Goal: Task Accomplishment & Management: Use online tool/utility

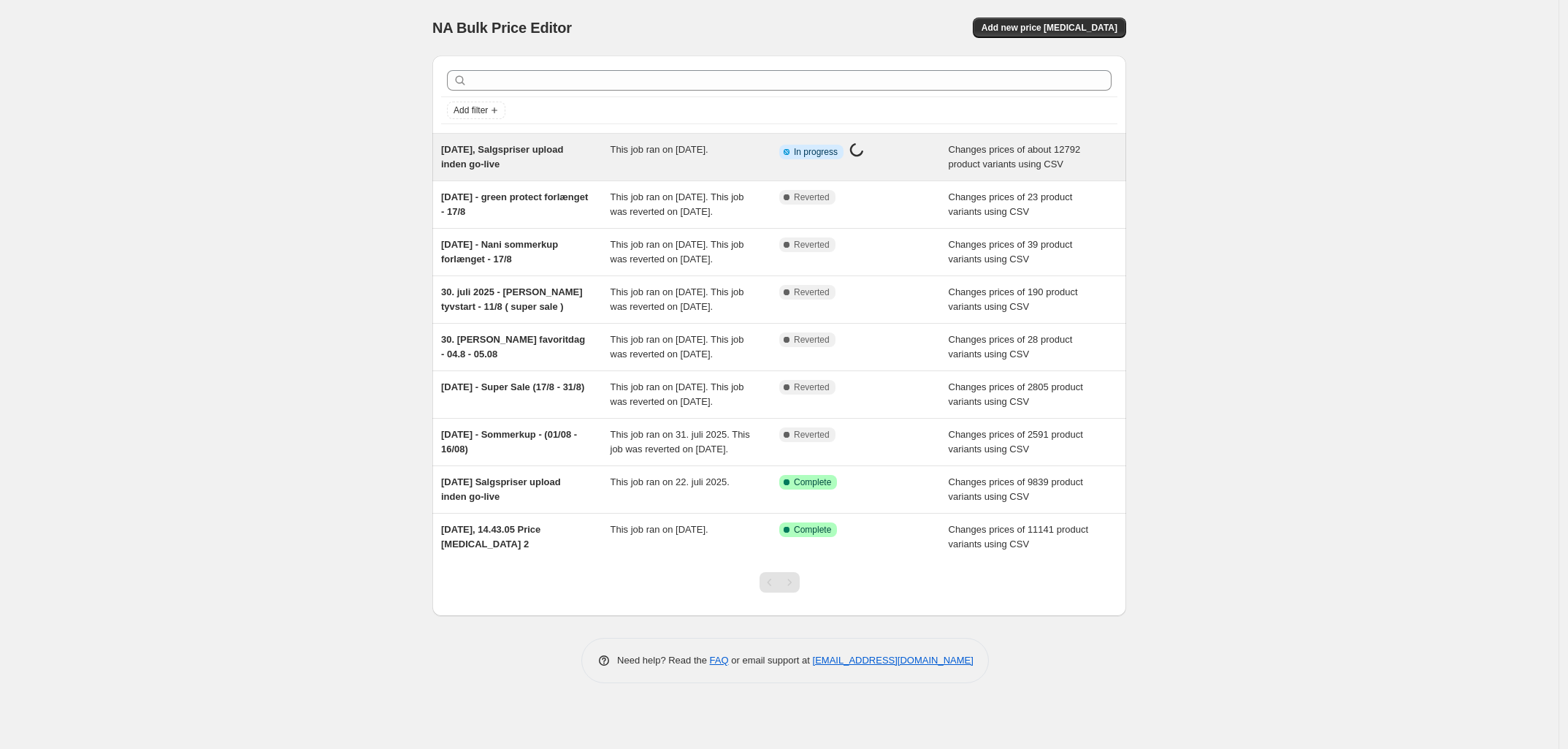
click at [479, 156] on span "[DATE], Salgspriser upload inden go-live" at bounding box center [502, 157] width 122 height 25
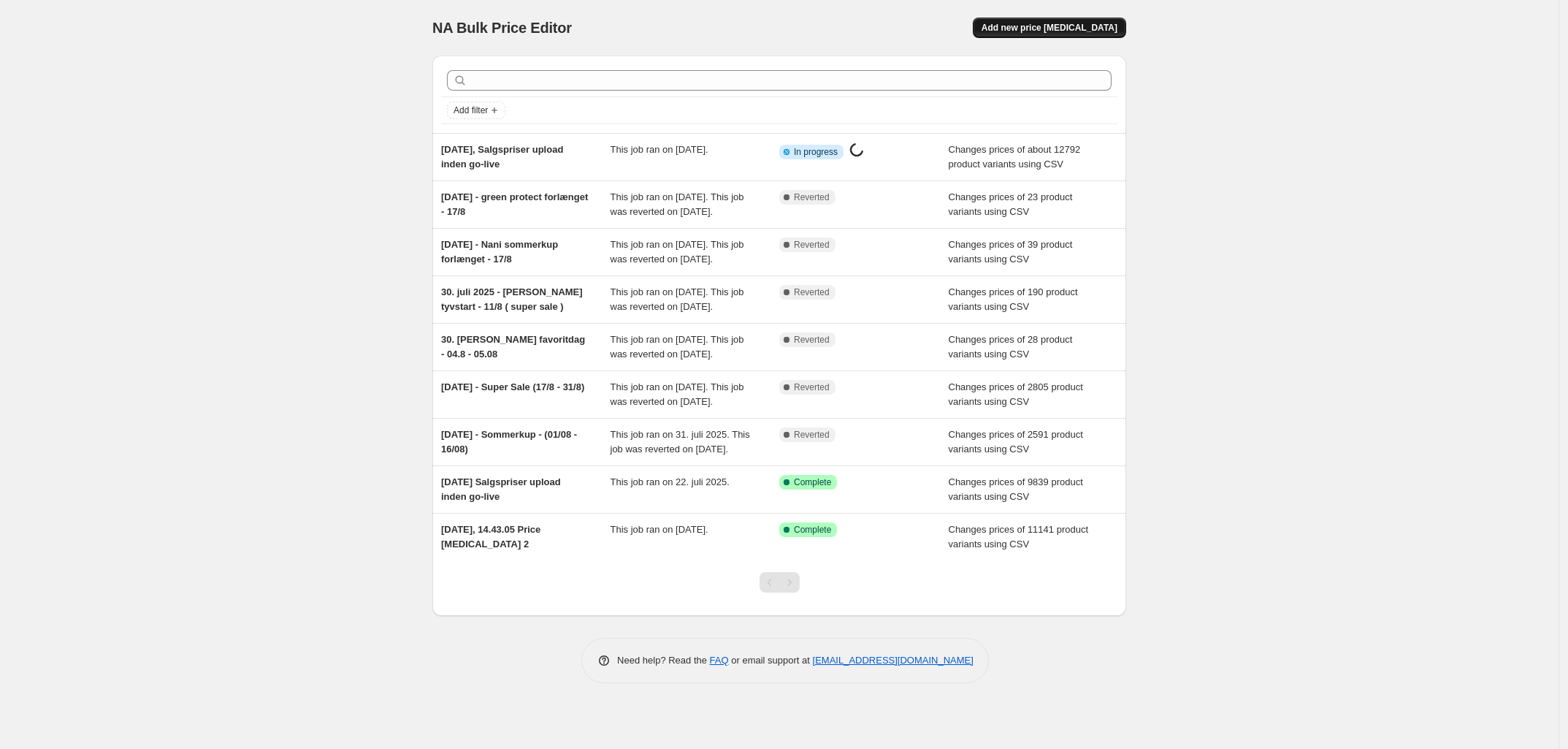
click at [1057, 25] on span "Add new price [MEDICAL_DATA]" at bounding box center [1049, 28] width 136 height 12
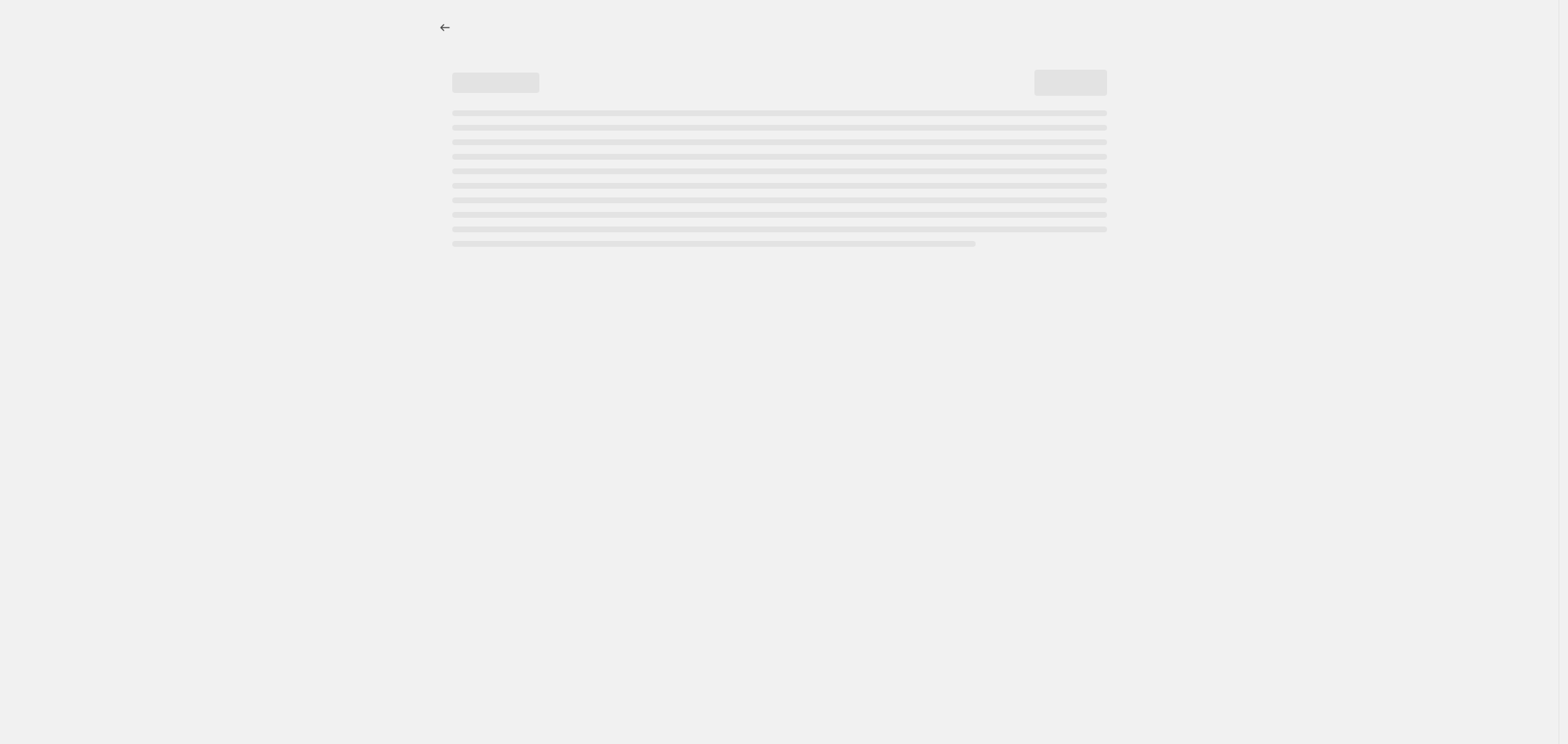
select select "percentage"
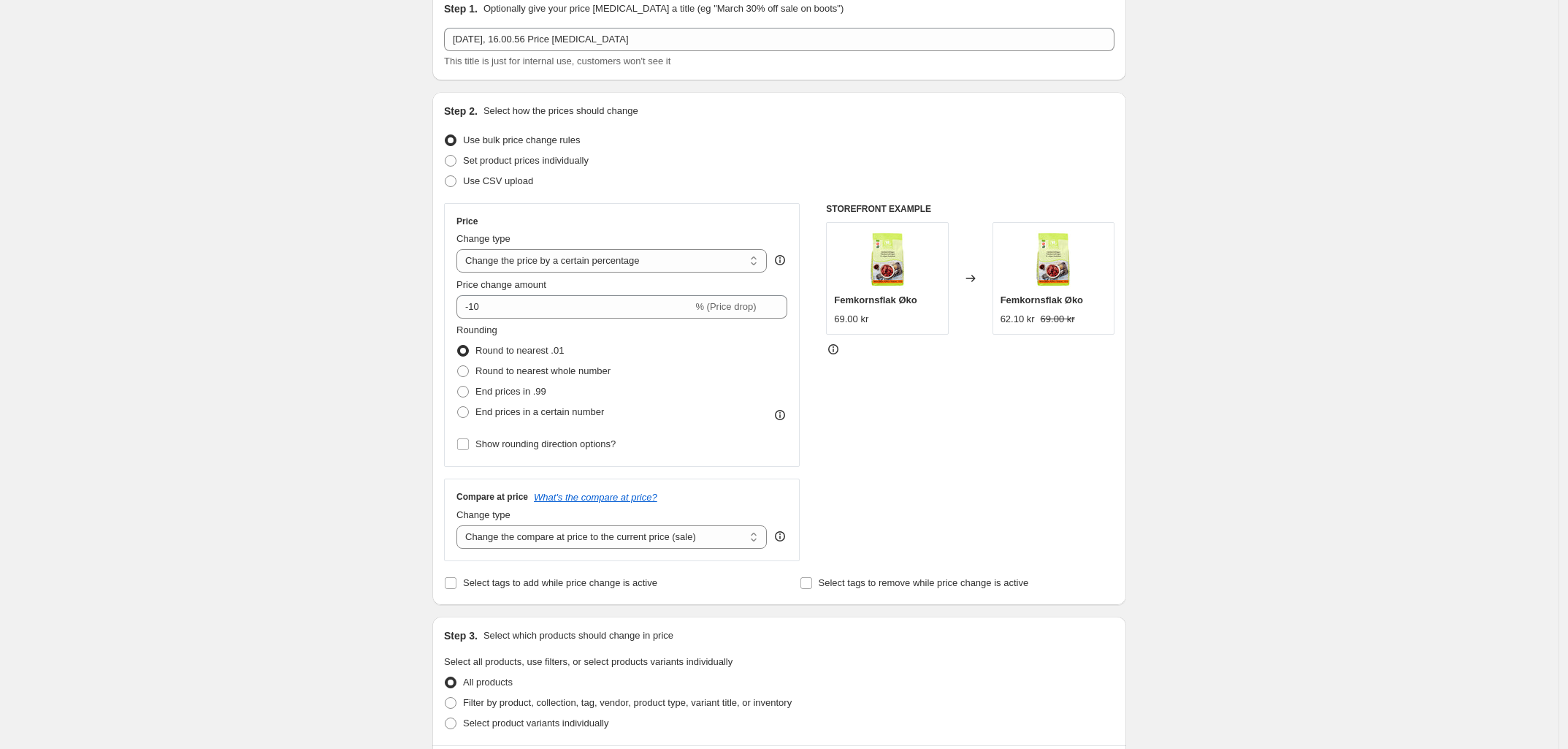
scroll to position [91, 0]
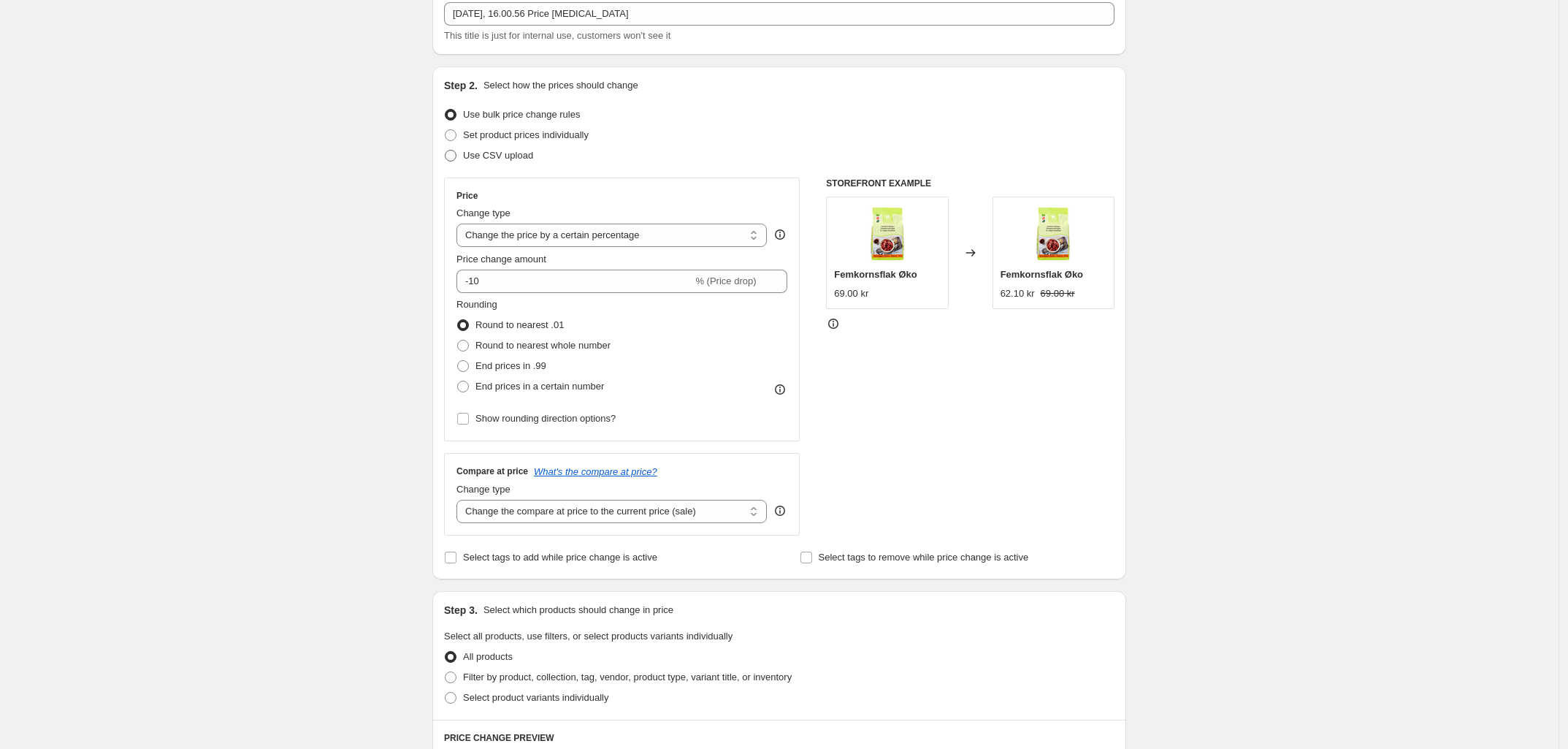
click at [456, 154] on span at bounding box center [450, 156] width 12 height 12
click at [445, 151] on input "Use CSV upload" at bounding box center [444, 150] width 1 height 1
radio input "true"
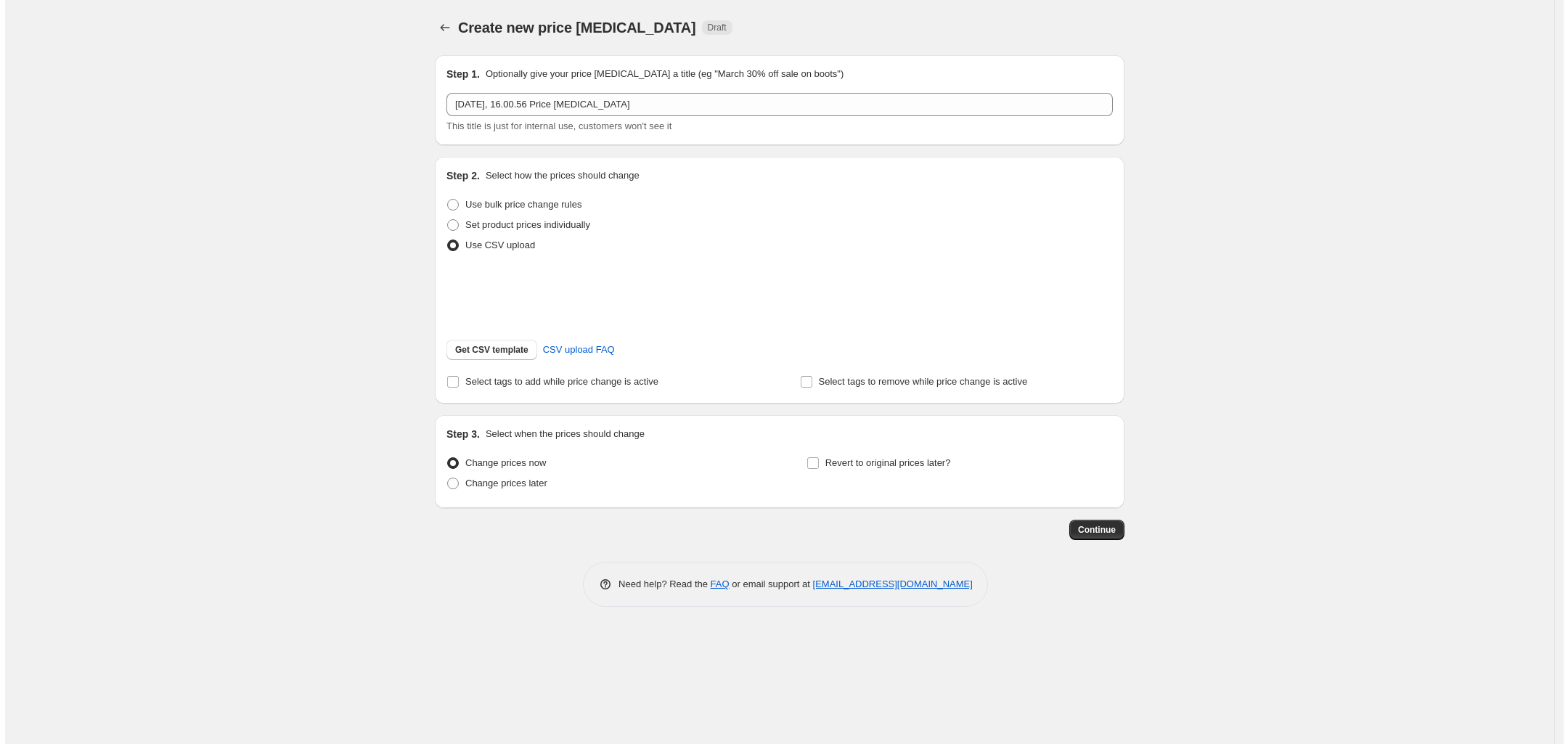
scroll to position [0, 0]
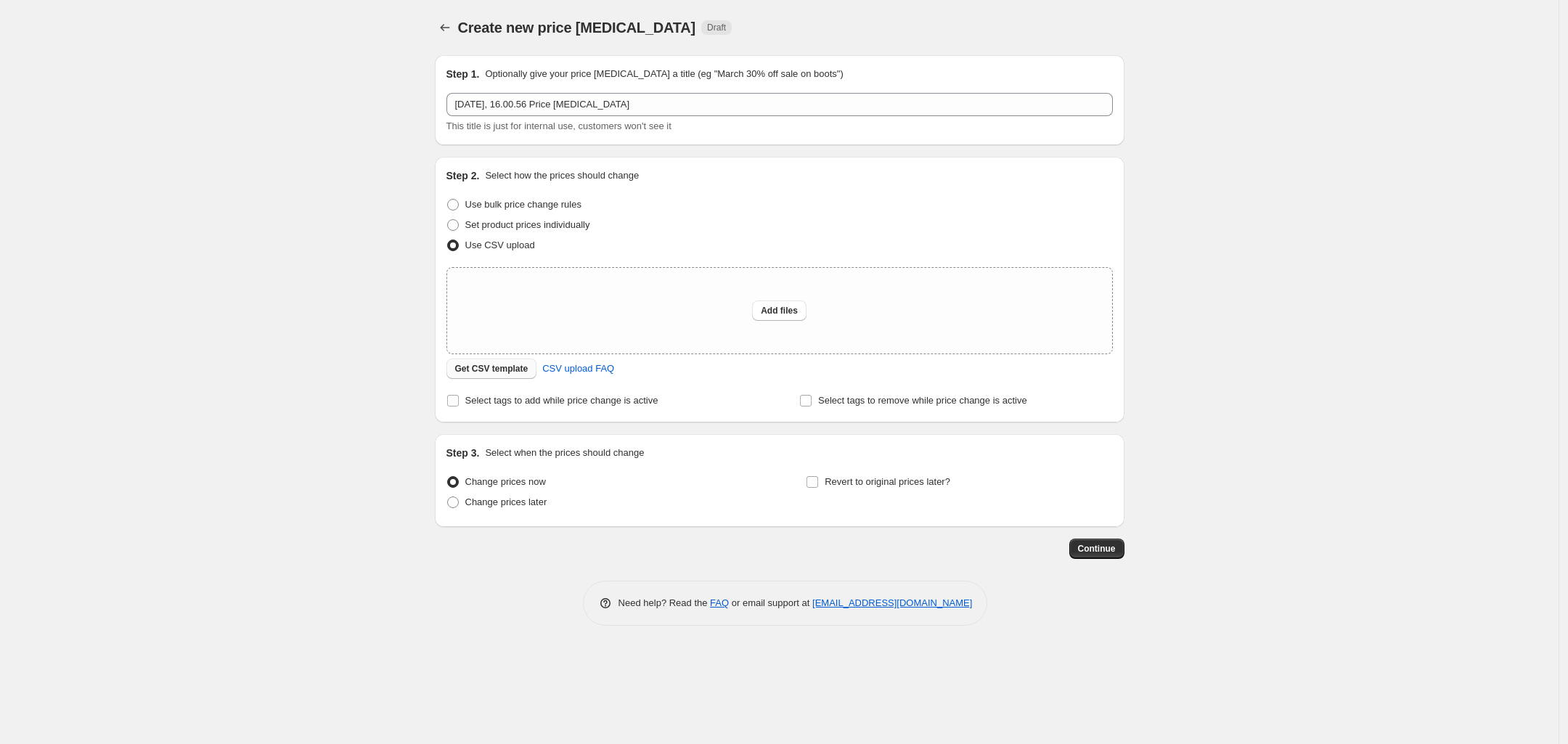
click at [480, 370] on span "Get CSV template" at bounding box center [492, 369] width 73 height 12
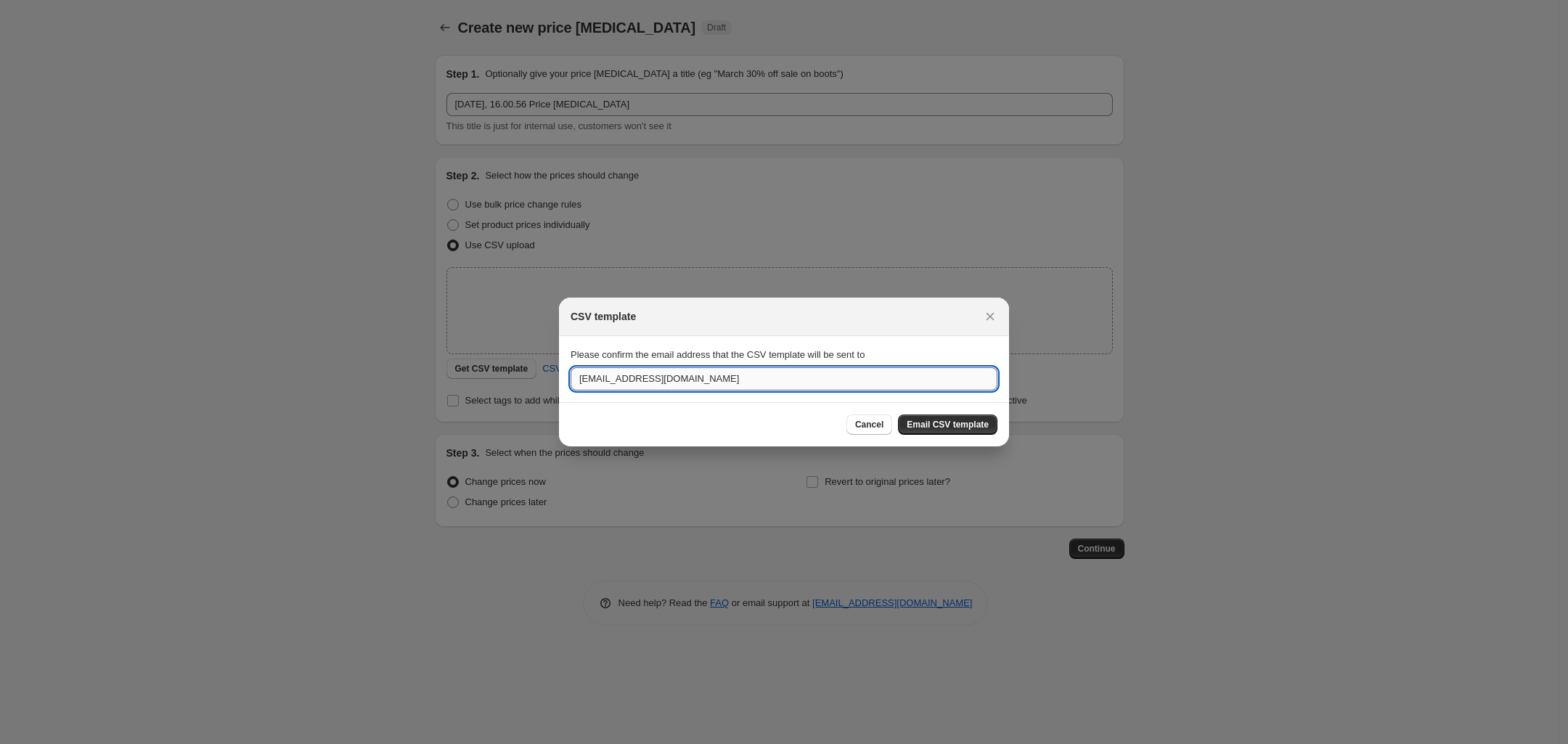
click at [587, 376] on input "[EMAIL_ADDRESS][DOMAIN_NAME]" at bounding box center [784, 378] width 426 height 23
type input "[EMAIL_ADDRESS][DOMAIN_NAME]"
click at [946, 434] on button "Email CSV template" at bounding box center [948, 424] width 100 height 20
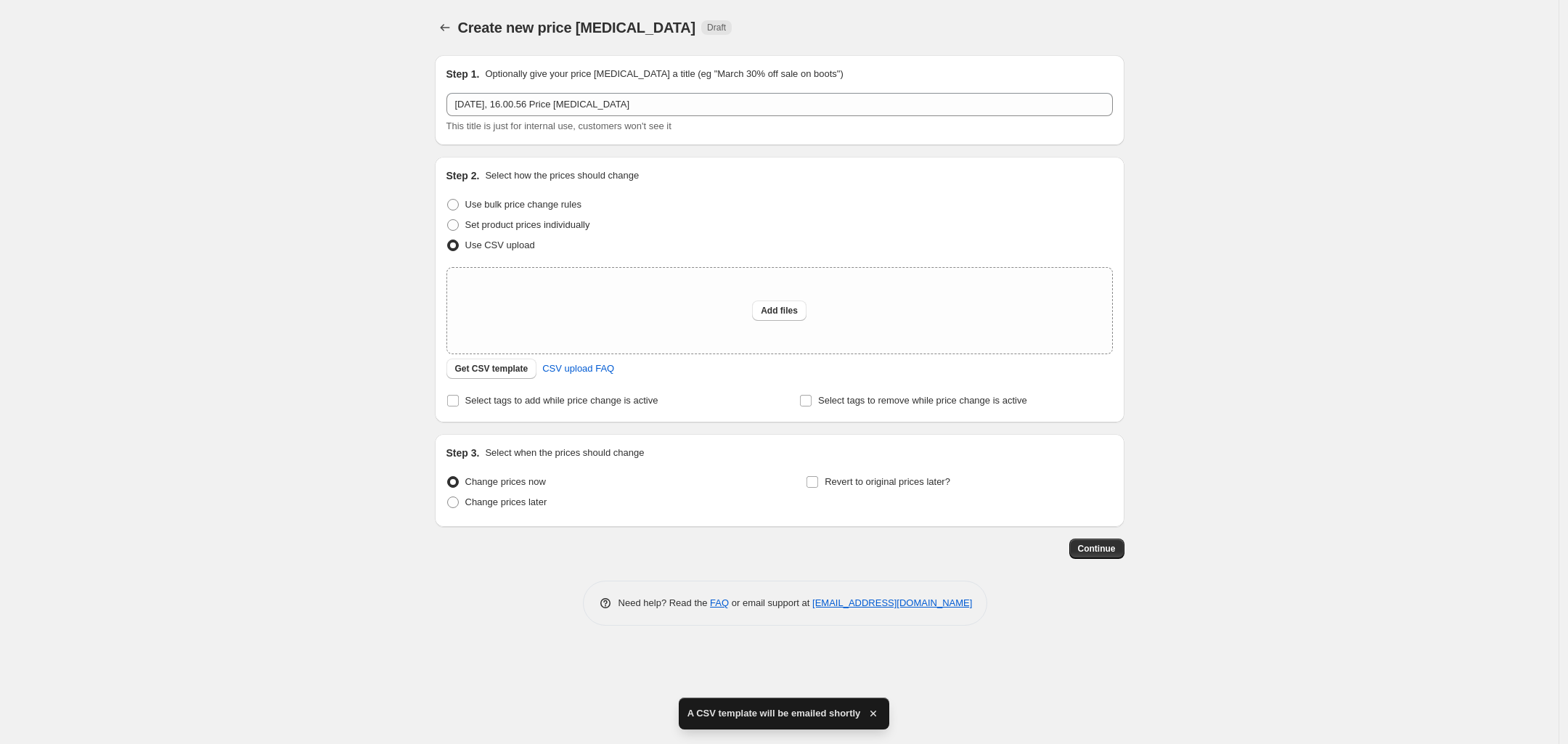
click at [299, 252] on div "Create new price [MEDICAL_DATA]. This page is ready Create new price [MEDICAL_D…" at bounding box center [779, 372] width 1558 height 744
click at [320, 293] on div "Create new price [MEDICAL_DATA]. This page is ready Create new price [MEDICAL_D…" at bounding box center [779, 372] width 1558 height 744
click at [299, 236] on div "Create new price [MEDICAL_DATA]. This page is ready Create new price [MEDICAL_D…" at bounding box center [779, 372] width 1558 height 744
click at [341, 361] on div "Create new price [MEDICAL_DATA]. This page is ready Create new price [MEDICAL_D…" at bounding box center [779, 372] width 1558 height 744
click at [255, 286] on div "Create new price [MEDICAL_DATA]. This page is ready Create new price [MEDICAL_D…" at bounding box center [779, 372] width 1558 height 744
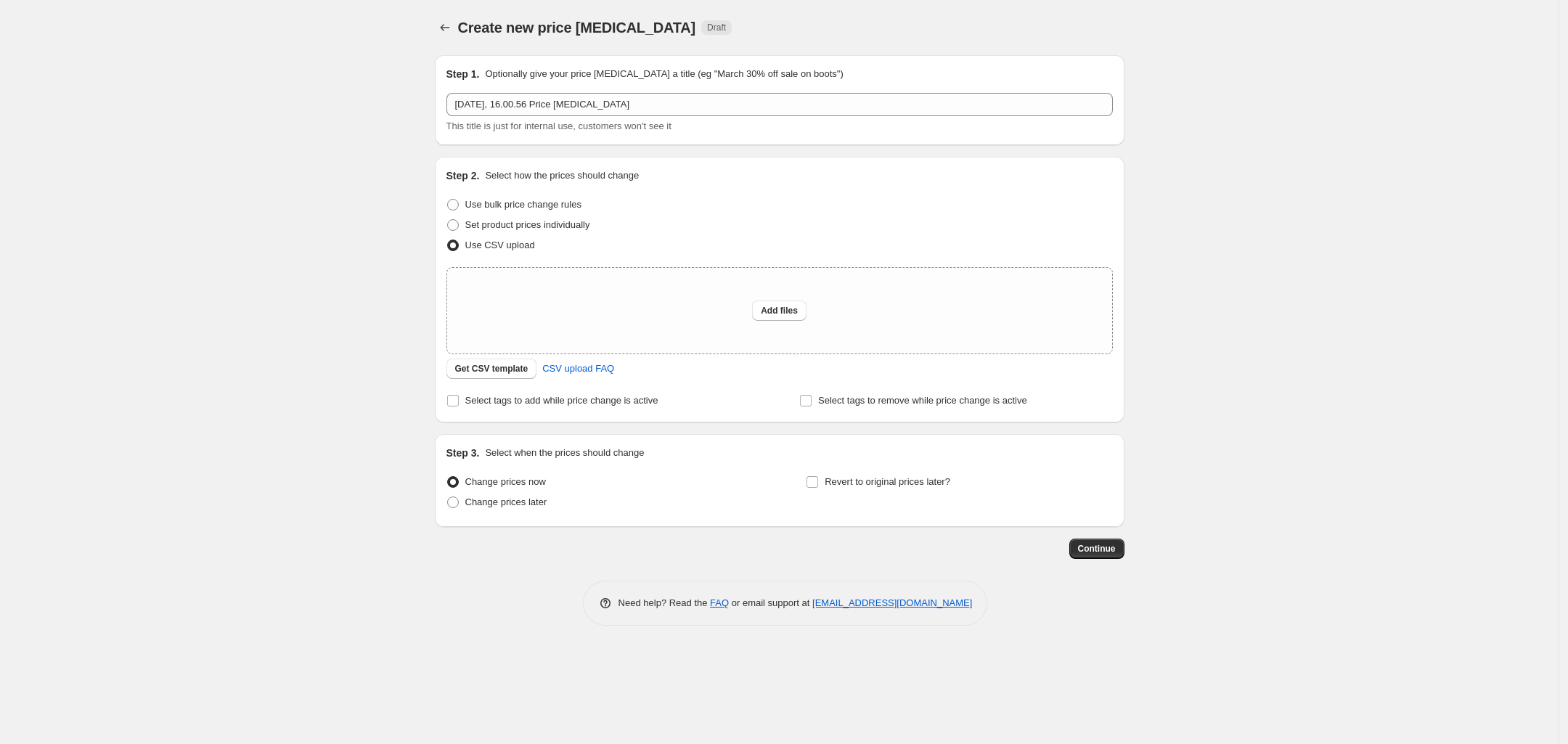
click at [296, 309] on div "Create new price [MEDICAL_DATA]. This page is ready Create new price [MEDICAL_D…" at bounding box center [779, 372] width 1558 height 744
